Goal: Task Accomplishment & Management: Manage account settings

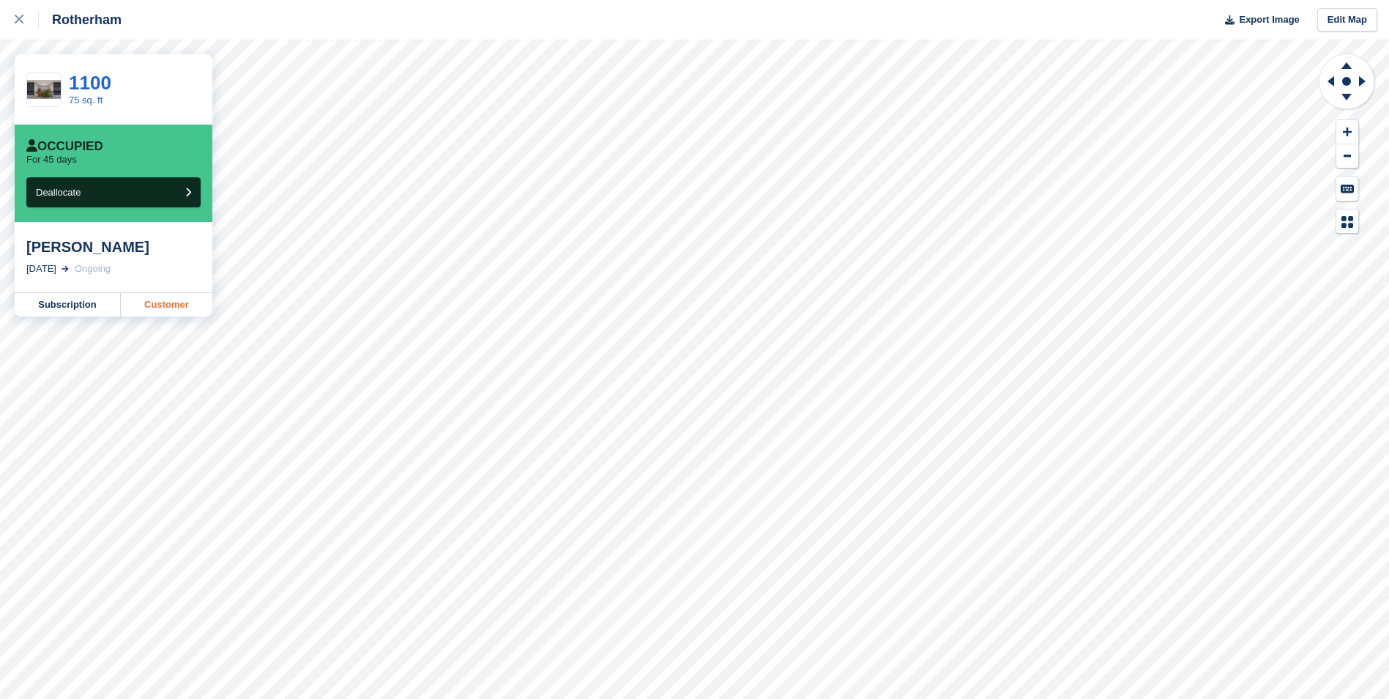
click at [176, 306] on link "Customer" at bounding box center [167, 304] width 92 height 23
click at [11, 15] on link at bounding box center [19, 20] width 39 height 40
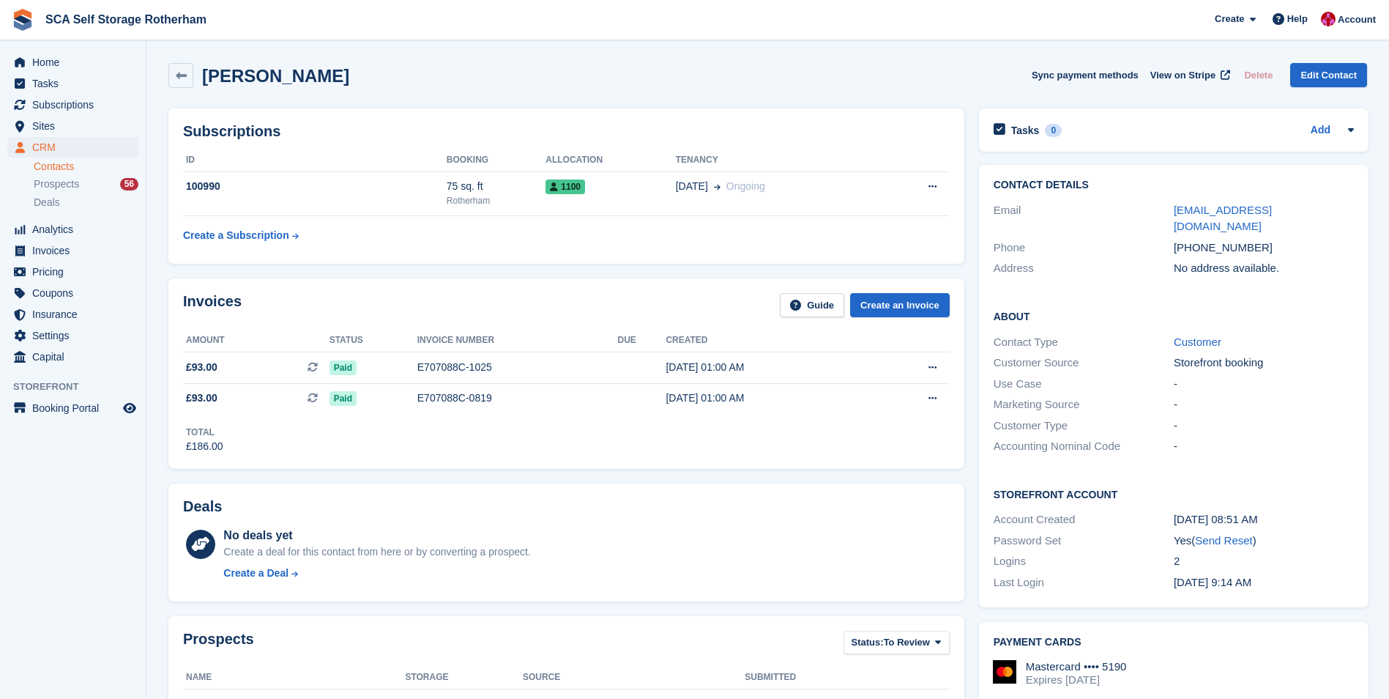
click at [473, 251] on div "Subscriptions ID Booking Allocation Tenancy 100990 75 sq. ft Rotherham 1100 15 …" at bounding box center [566, 185] width 796 height 155
click at [41, 123] on span "Sites" at bounding box center [76, 126] width 88 height 21
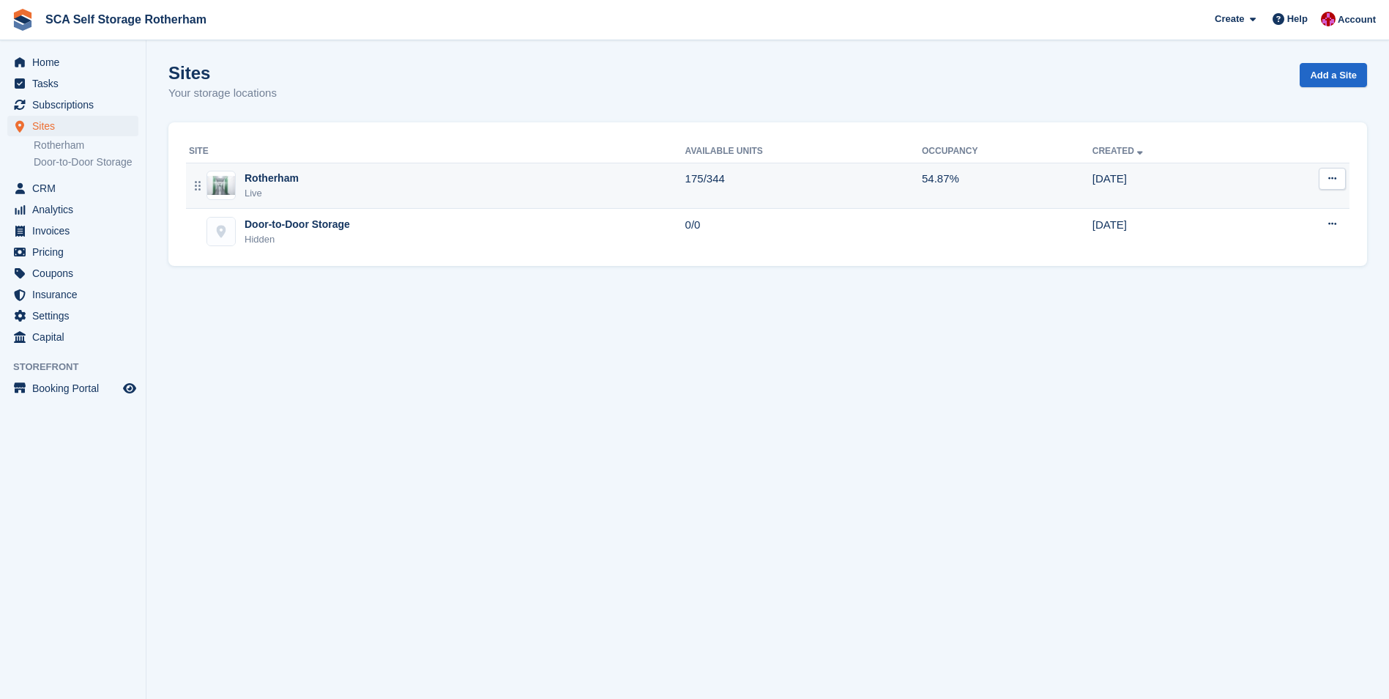
click at [403, 206] on td "Rotherham Live" at bounding box center [435, 186] width 499 height 46
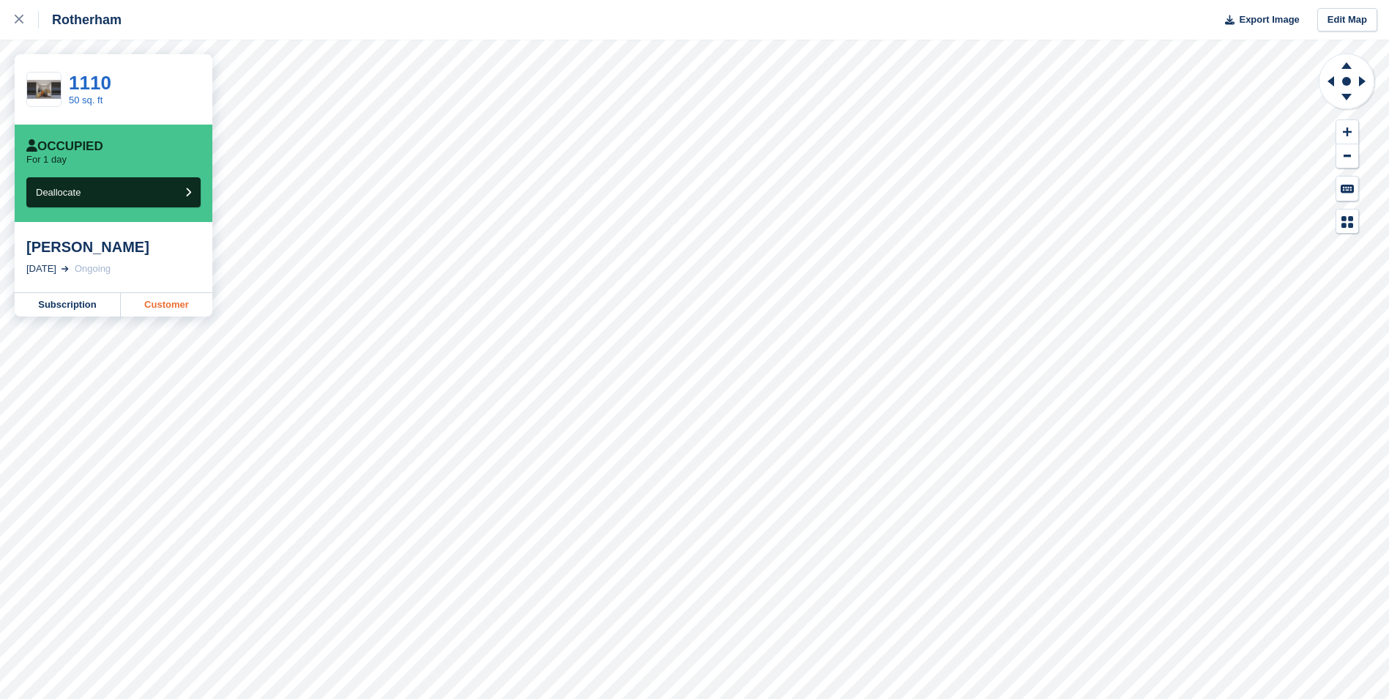
click at [152, 302] on link "Customer" at bounding box center [167, 304] width 92 height 23
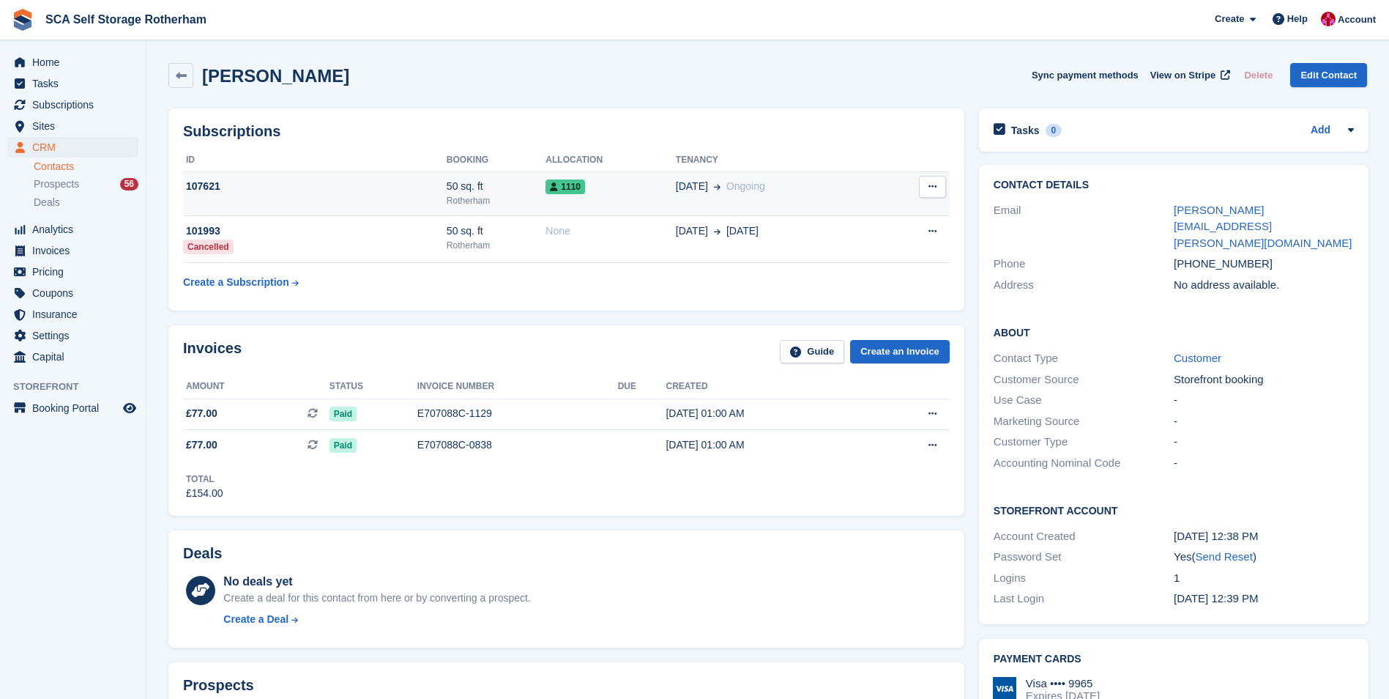
click at [409, 182] on div "107621" at bounding box center [315, 186] width 264 height 15
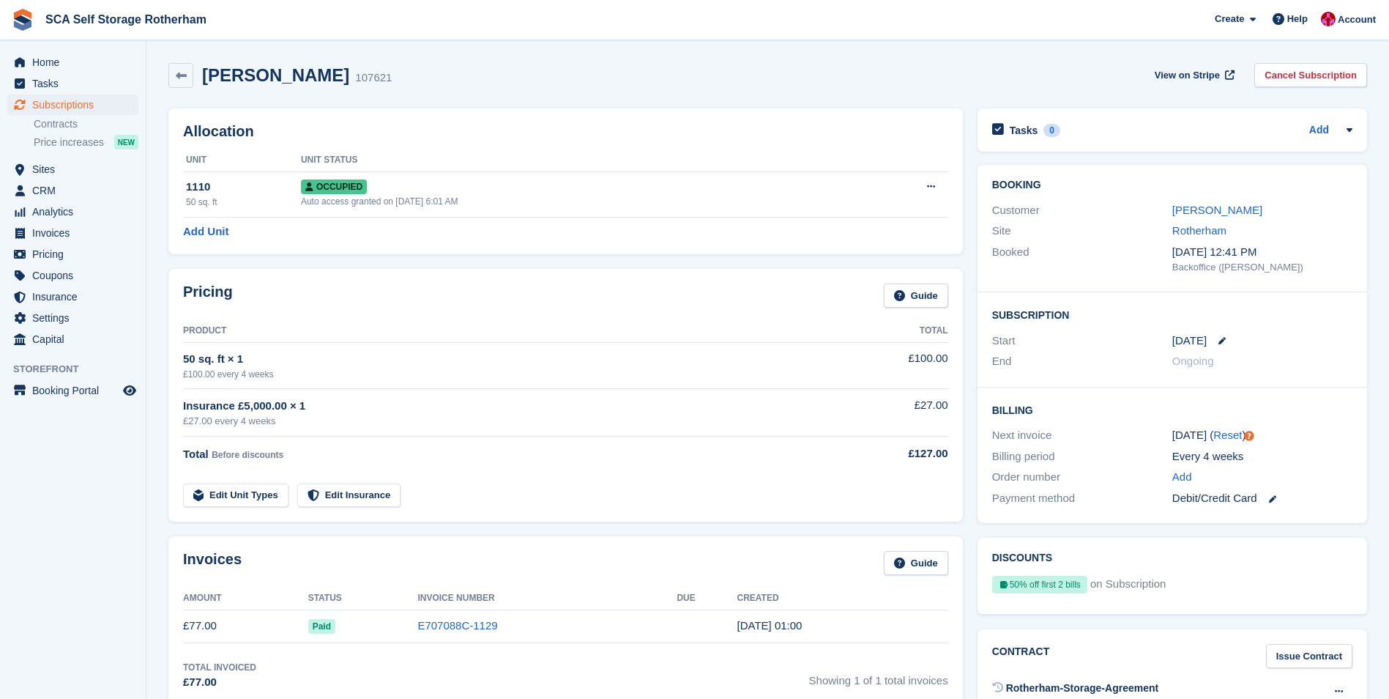
scroll to position [73, 0]
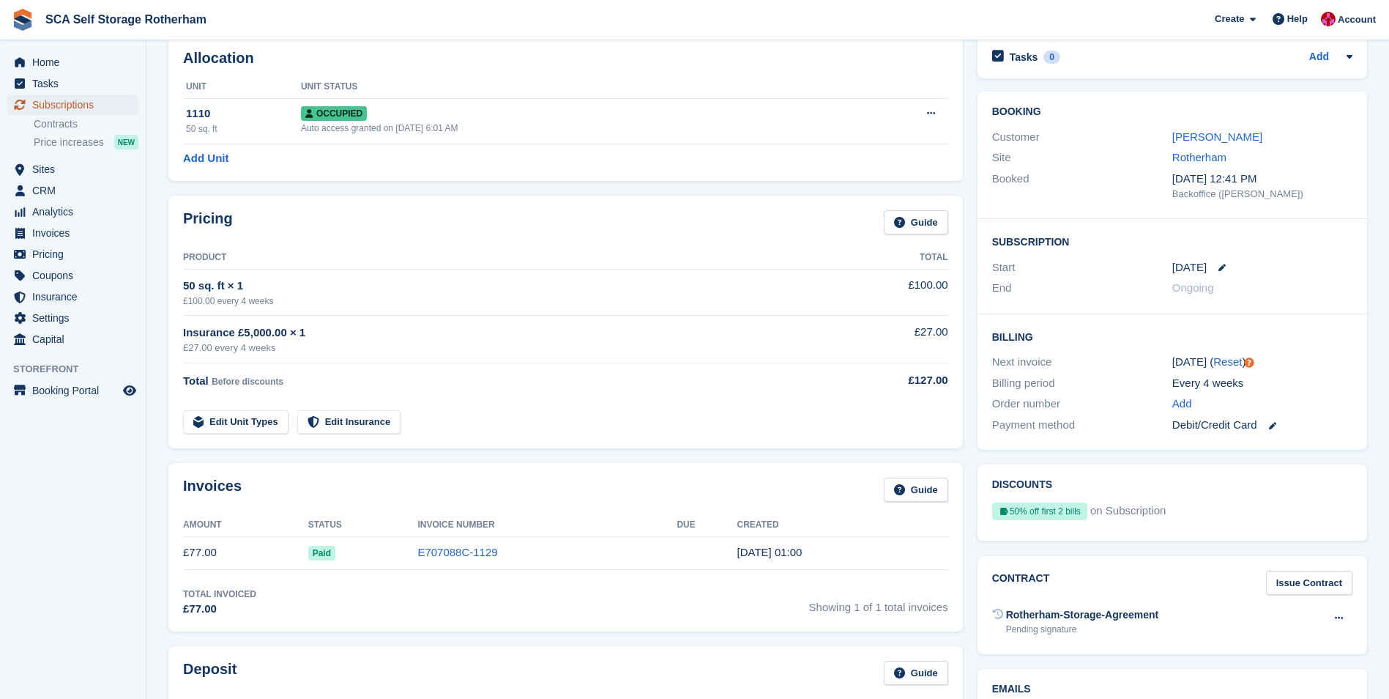
click at [82, 111] on span "Subscriptions" at bounding box center [76, 104] width 88 height 21
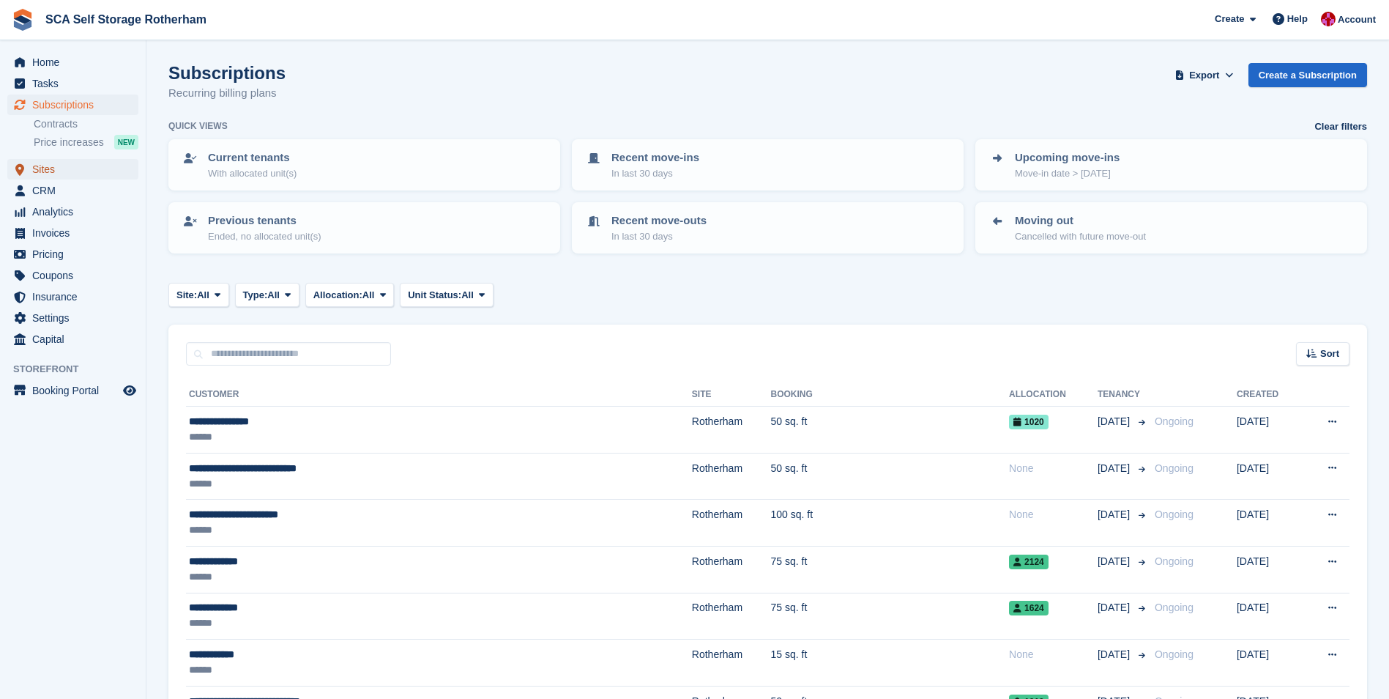
click at [54, 168] on span "Sites" at bounding box center [76, 169] width 88 height 21
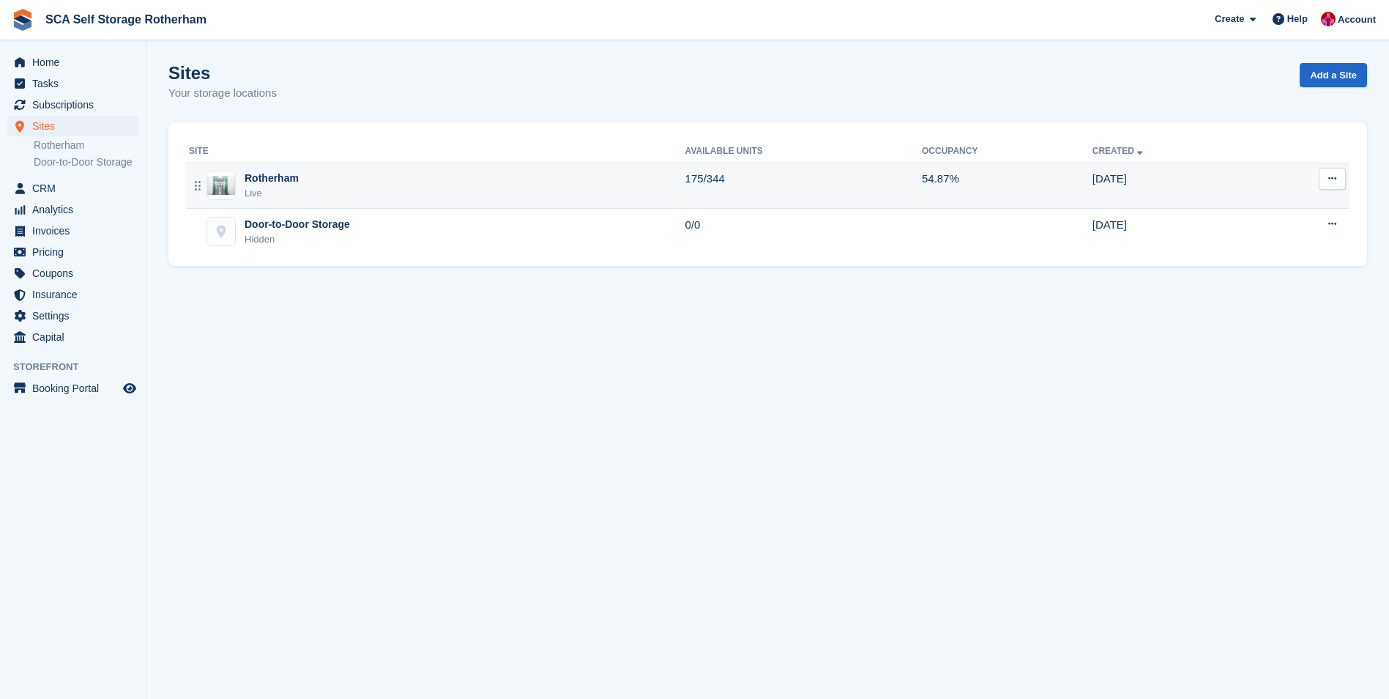
click at [367, 199] on div "Rotherham Live" at bounding box center [437, 186] width 496 height 30
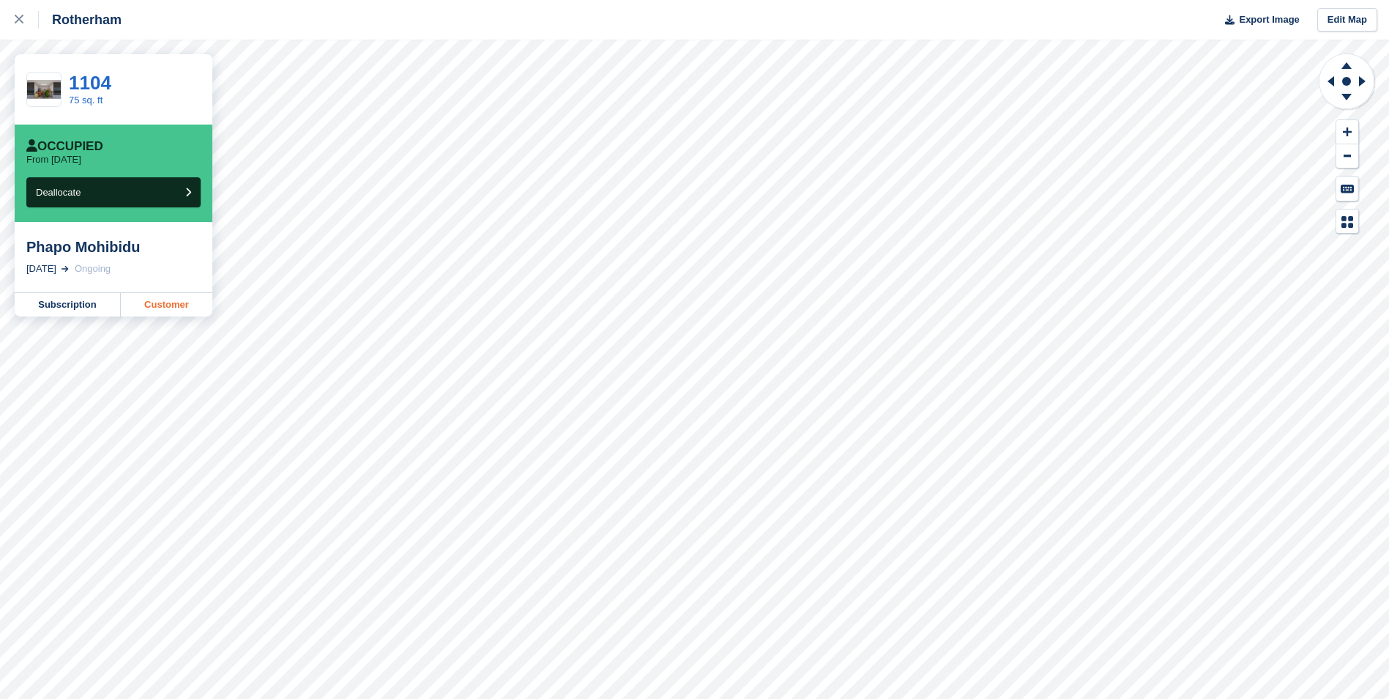
click at [173, 305] on link "Customer" at bounding box center [167, 304] width 92 height 23
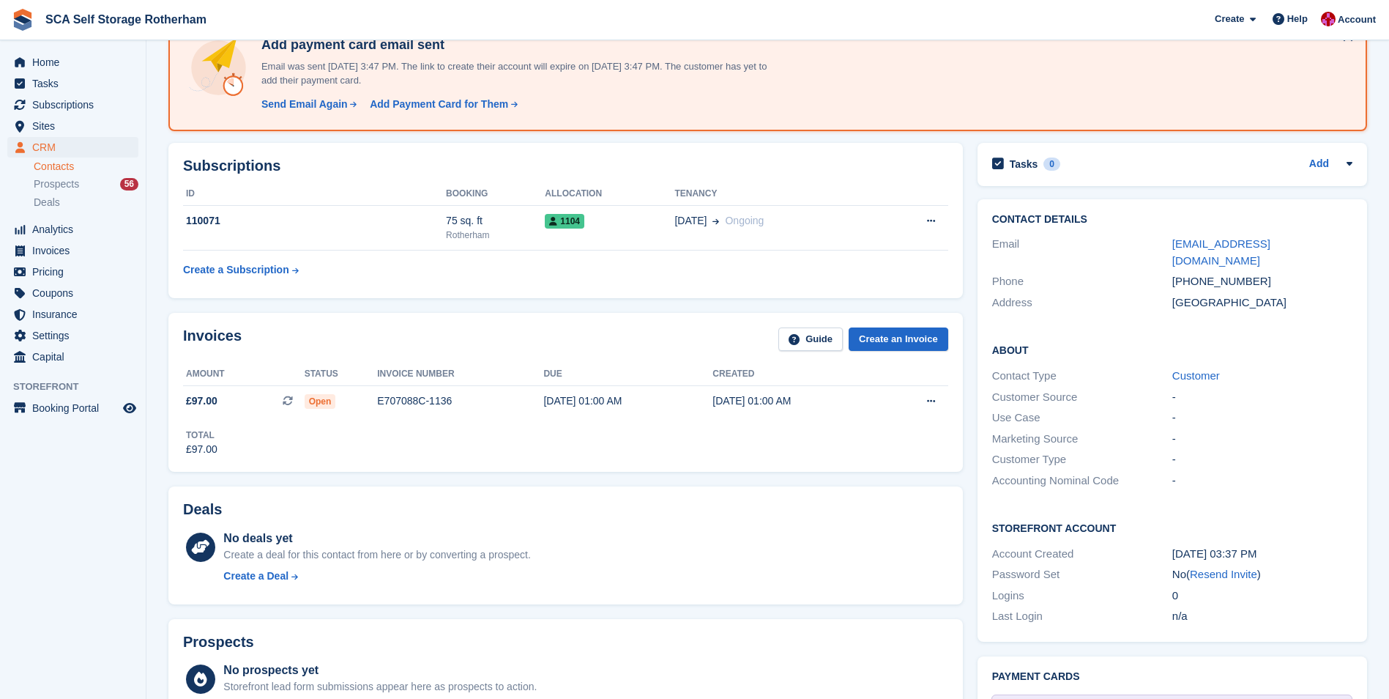
scroll to position [220, 0]
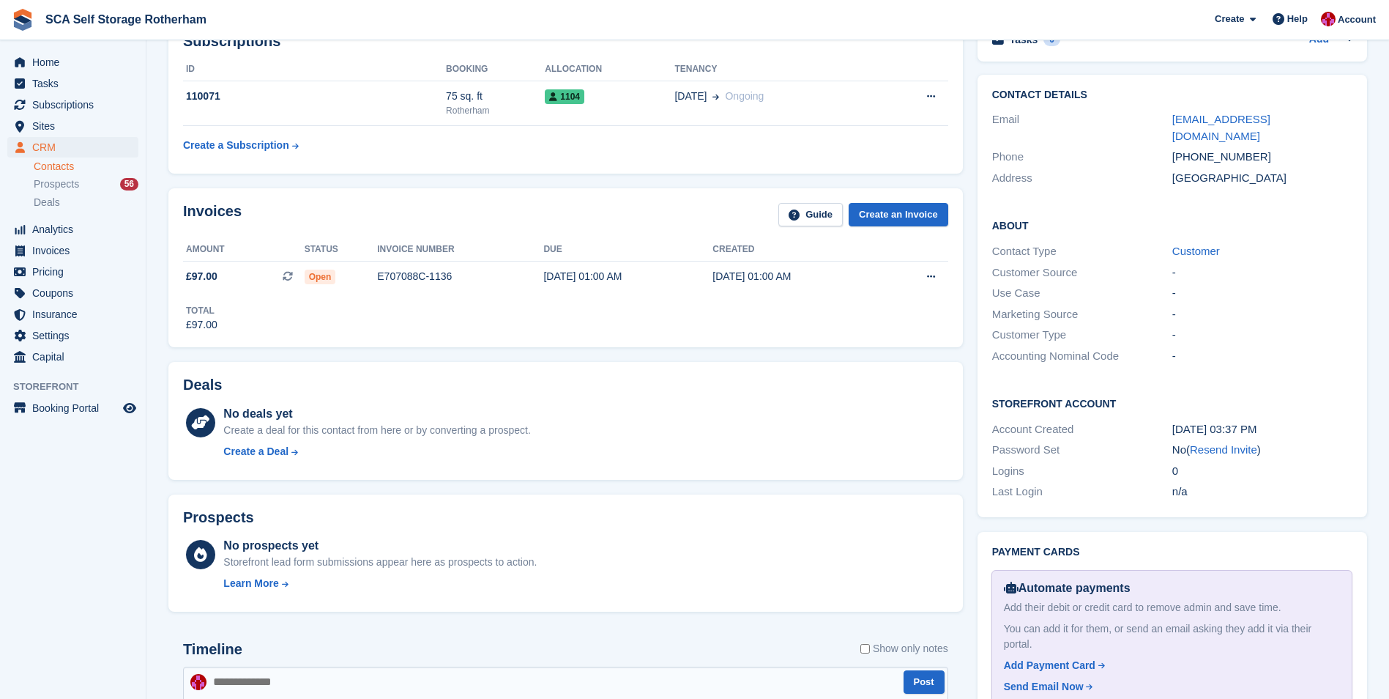
click at [840, 311] on div "Total £97.00" at bounding box center [565, 312] width 765 height 40
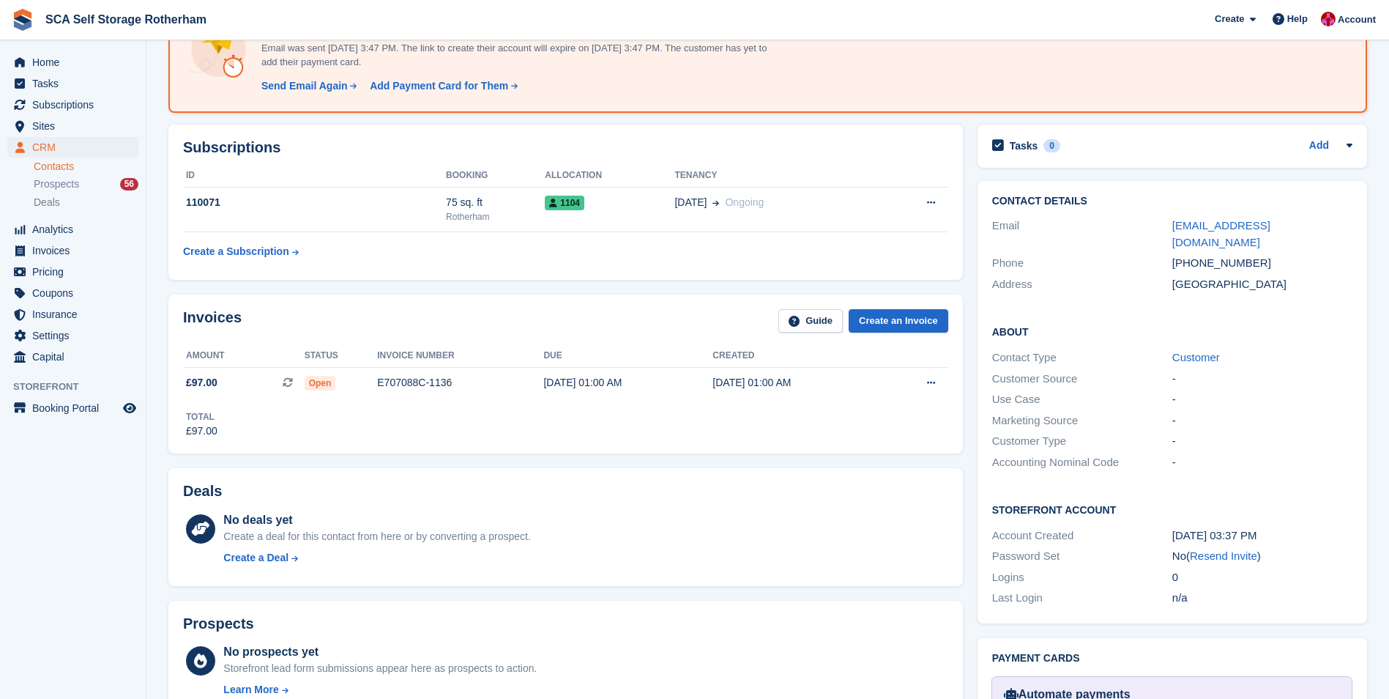
scroll to position [0, 0]
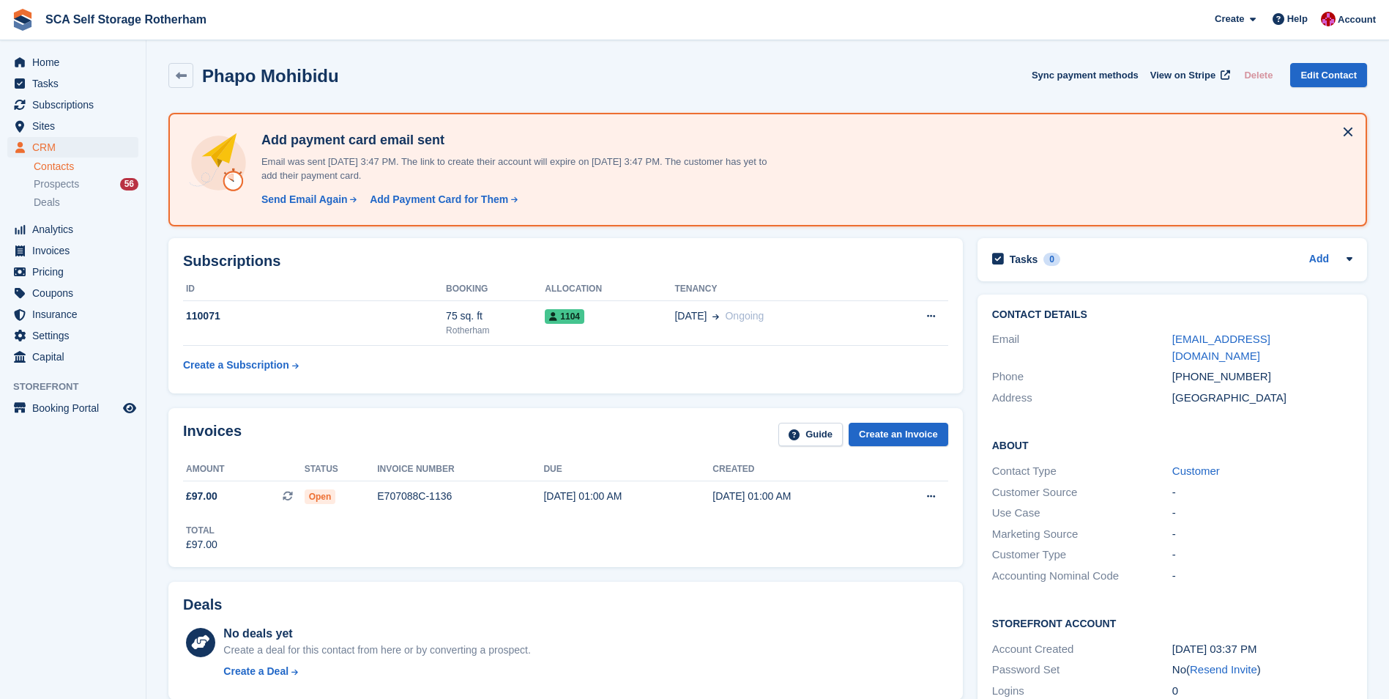
click at [768, 249] on div "Subscriptions ID Booking Allocation Tenancy 110071 75 sq. ft Rotherham 1104 29 …" at bounding box center [565, 315] width 794 height 155
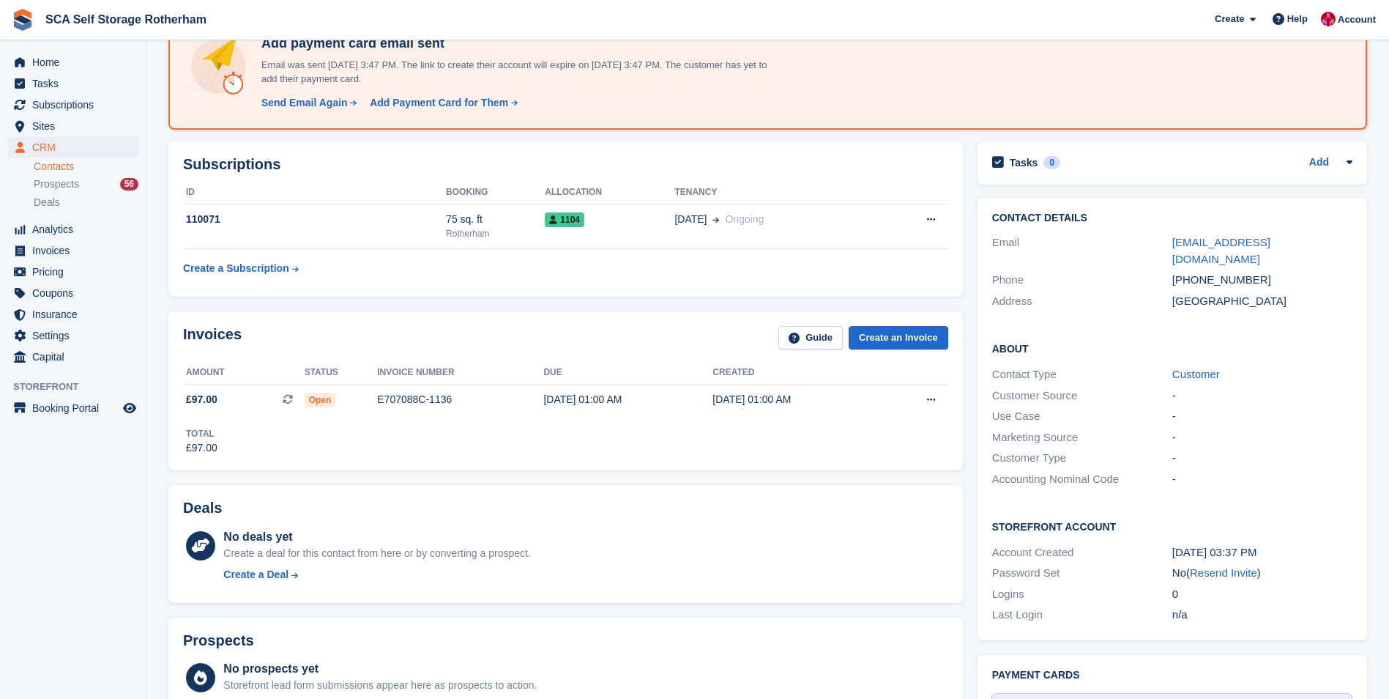
scroll to position [42, 0]
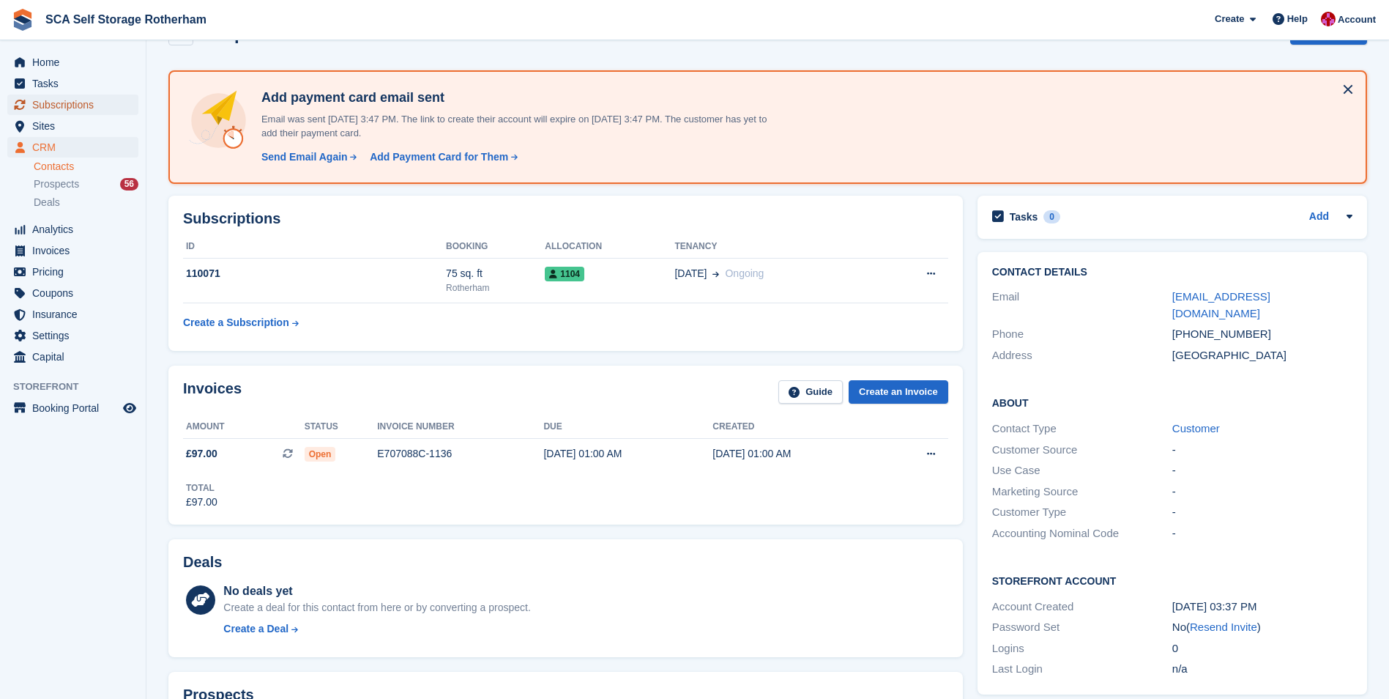
click at [44, 106] on span "Subscriptions" at bounding box center [76, 104] width 88 height 21
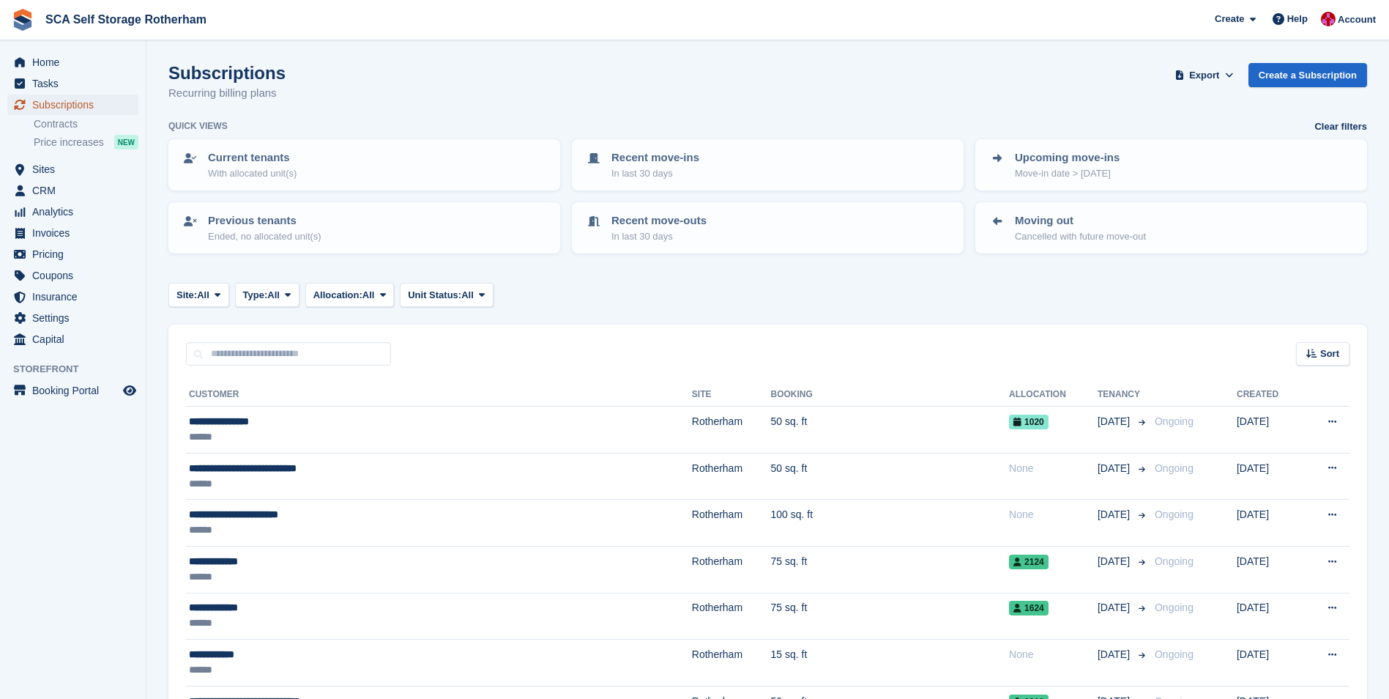
click at [79, 103] on span "Subscriptions" at bounding box center [76, 104] width 88 height 21
click at [1356, 20] on span "Account" at bounding box center [1357, 19] width 38 height 15
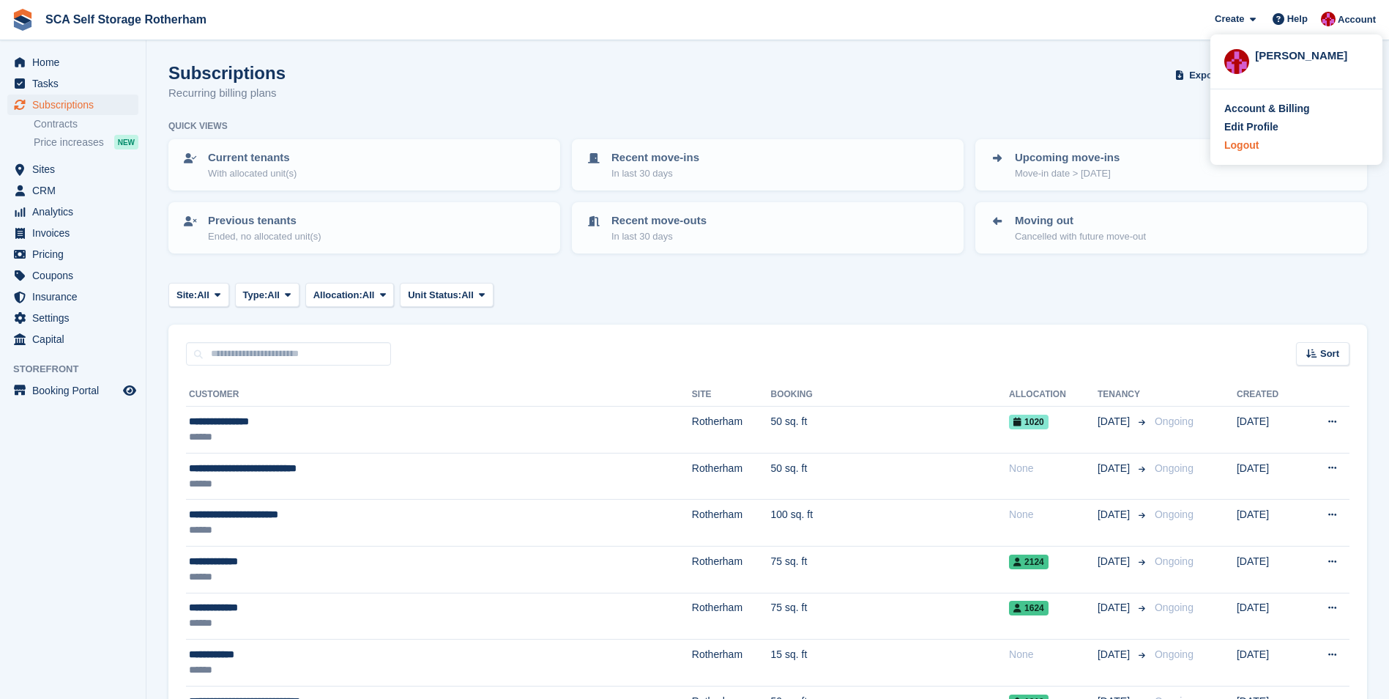
click at [1251, 146] on div "Logout" at bounding box center [1241, 145] width 34 height 15
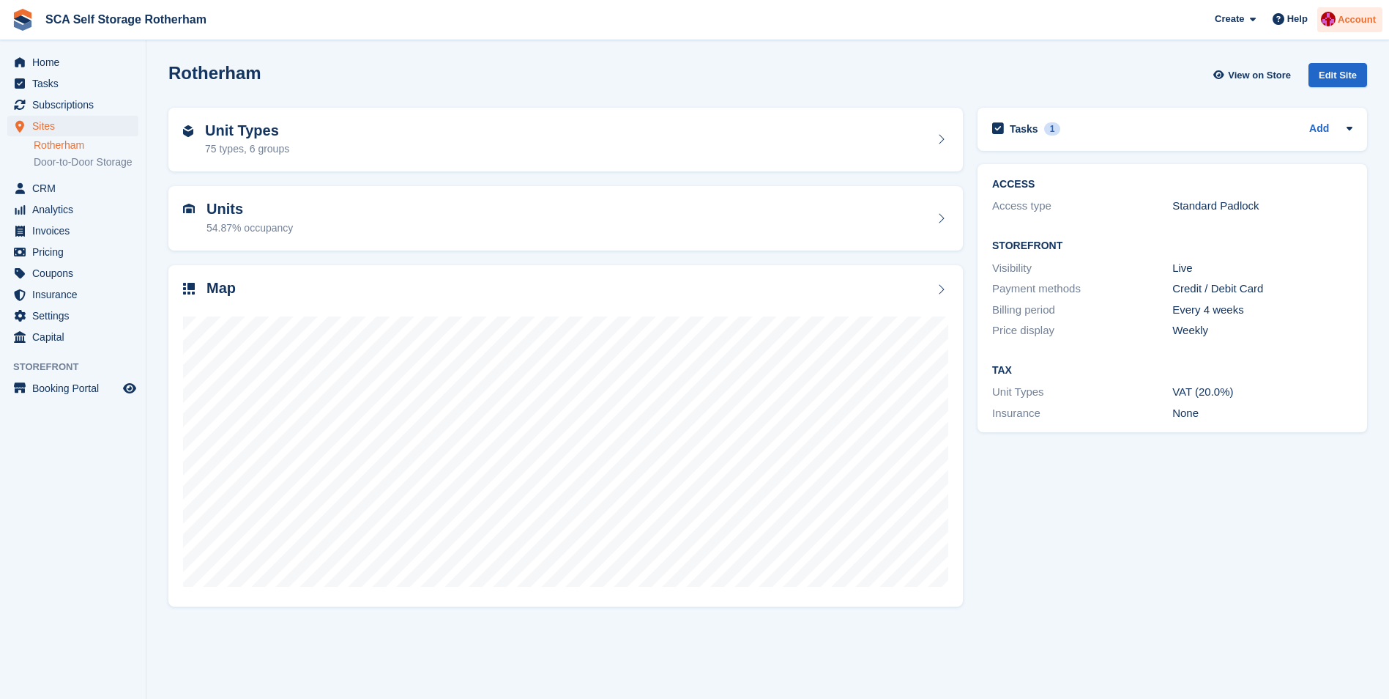
click at [1371, 20] on span "Account" at bounding box center [1357, 19] width 38 height 15
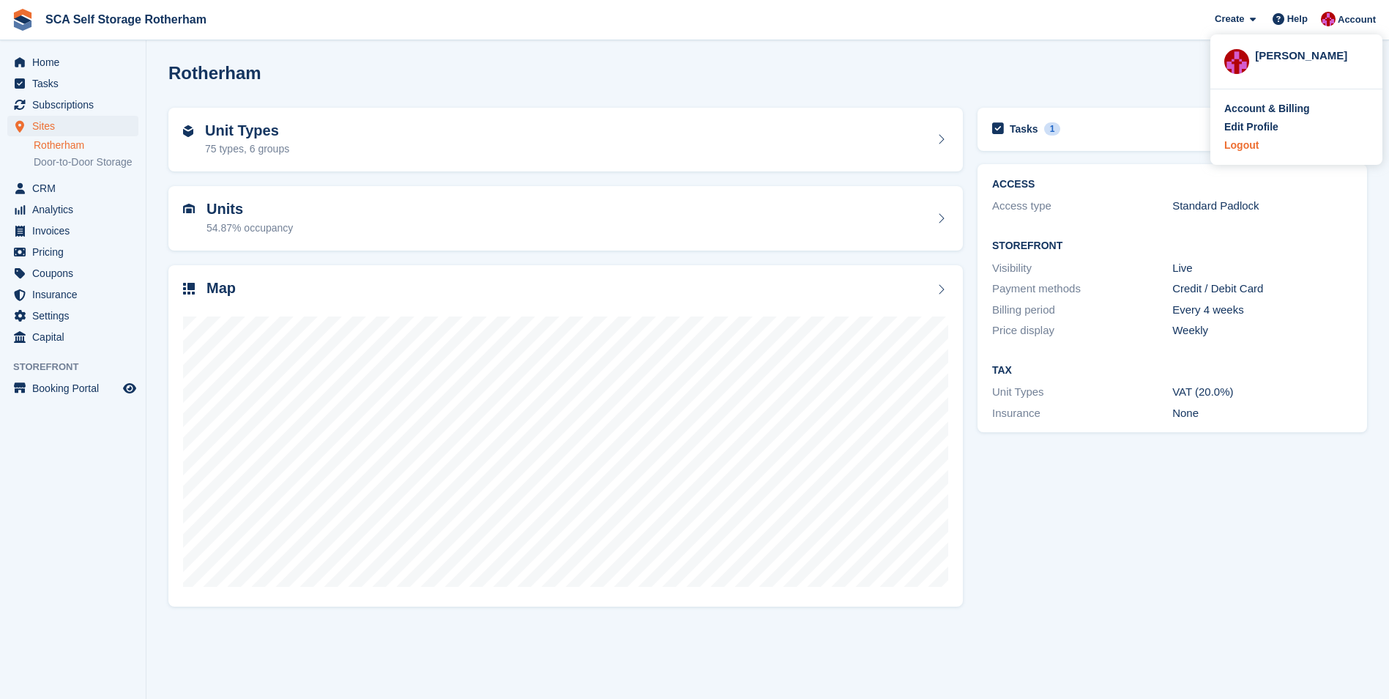
click at [1252, 148] on div "Logout" at bounding box center [1241, 145] width 34 height 15
